Goal: Navigation & Orientation: Find specific page/section

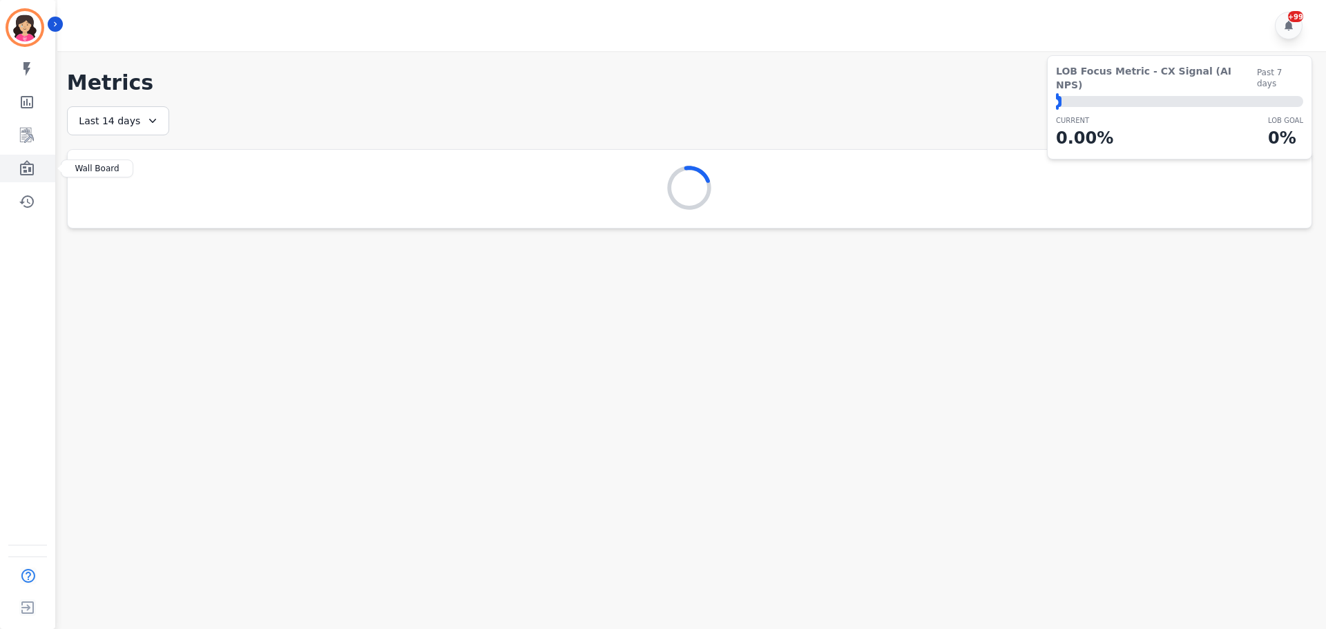
click at [38, 174] on link "Sidebar" at bounding box center [28, 169] width 53 height 28
